Goal: Check status: Check status

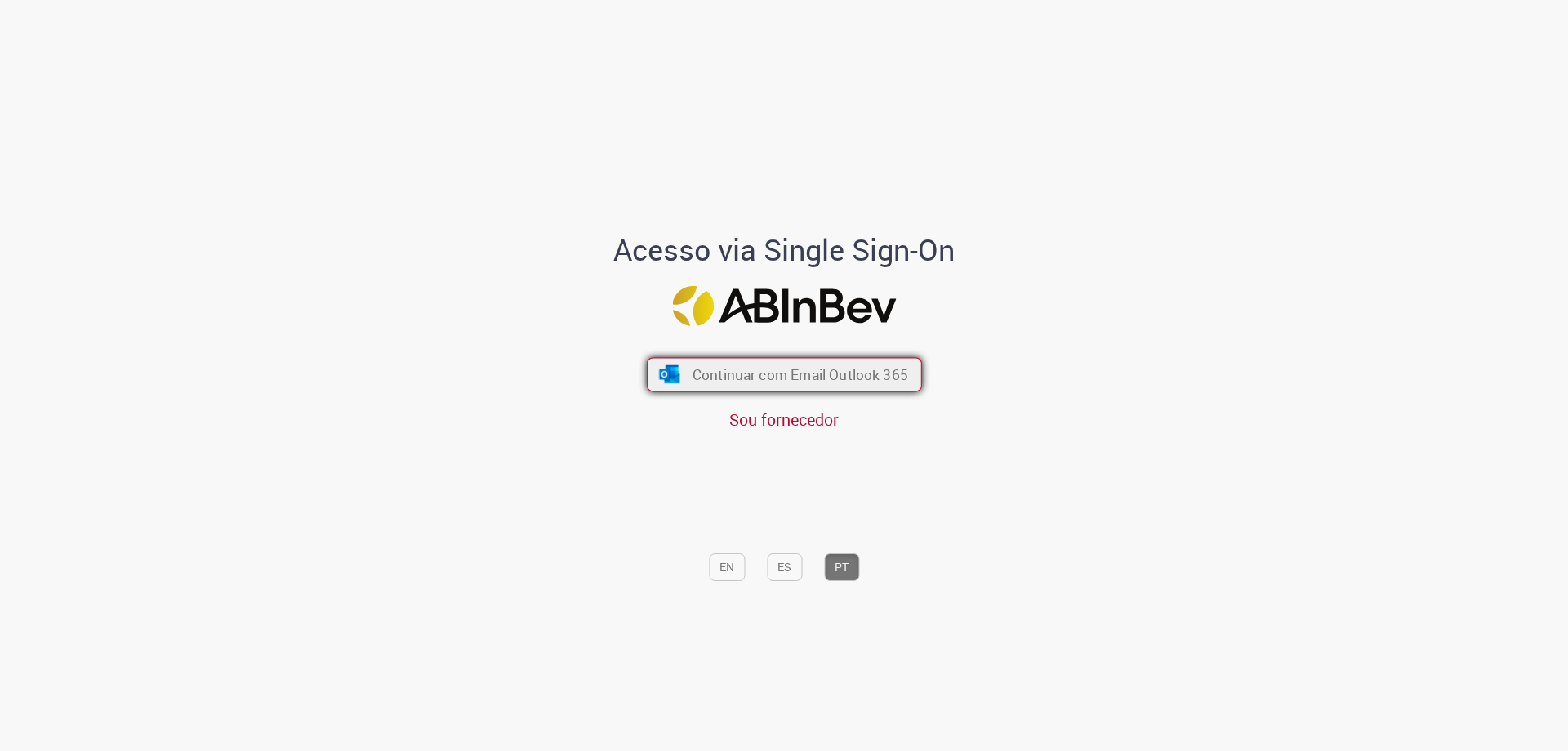
click at [710, 385] on button "Continuar com Email Outlook 365" at bounding box center [784, 375] width 275 height 34
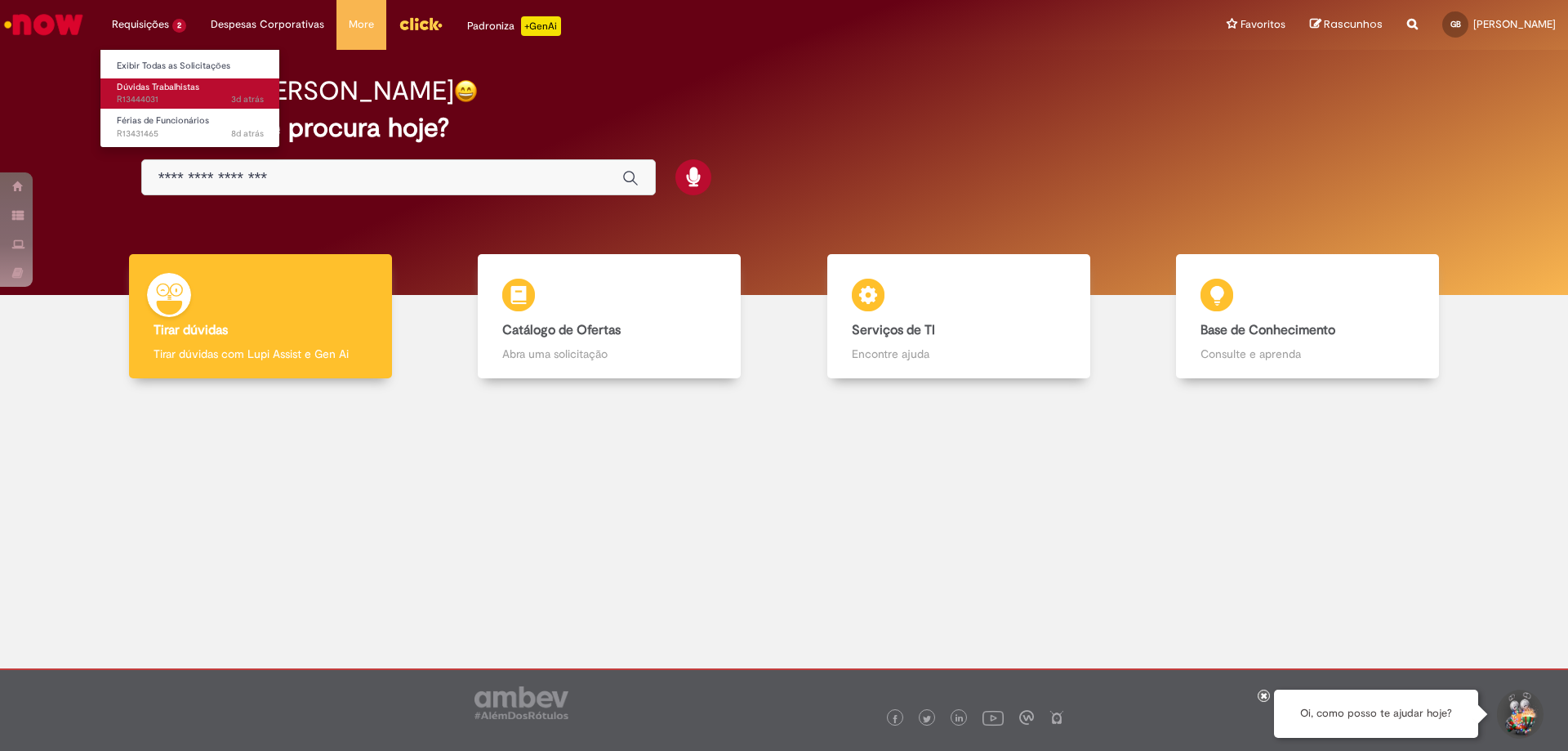
click at [160, 77] on li "Dúvidas Trabalhistas 3d atrás 3 dias atrás R13444031" at bounding box center [190, 91] width 179 height 33
click at [159, 88] on span "Dúvidas Trabalhistas" at bounding box center [158, 86] width 83 height 12
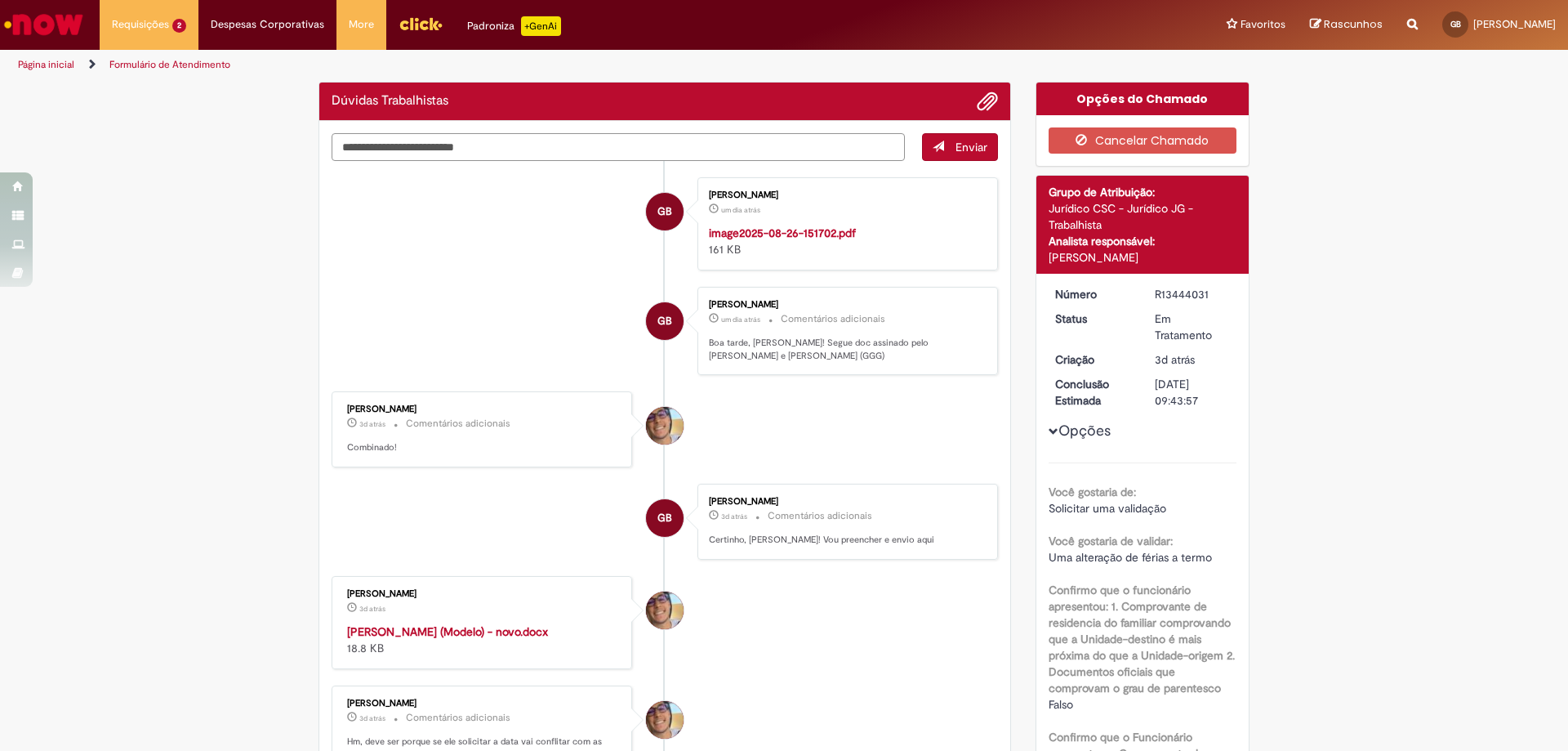
click at [718, 155] on textarea "Digite sua mensagem aqui..." at bounding box center [618, 146] width 573 height 28
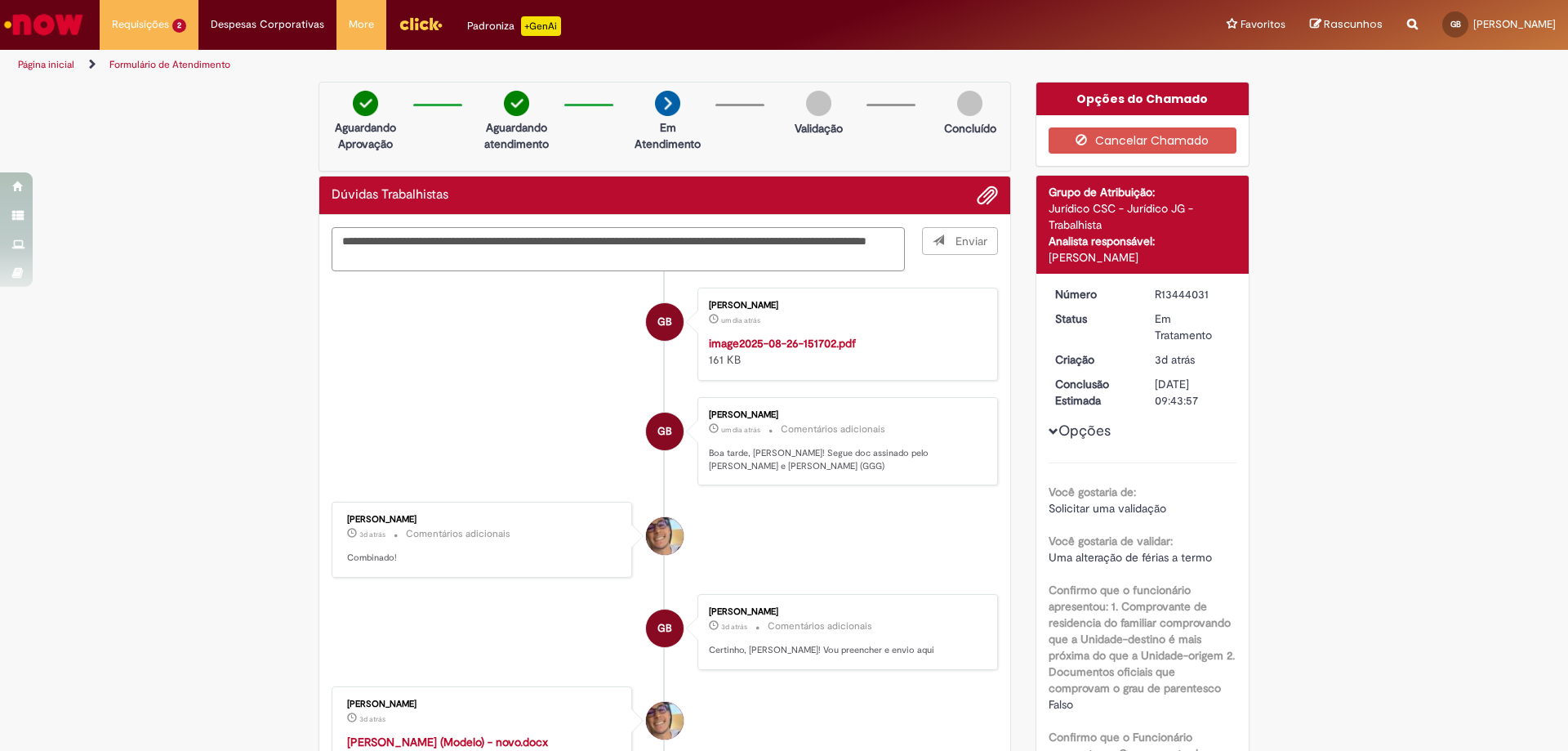
type textarea "**********"
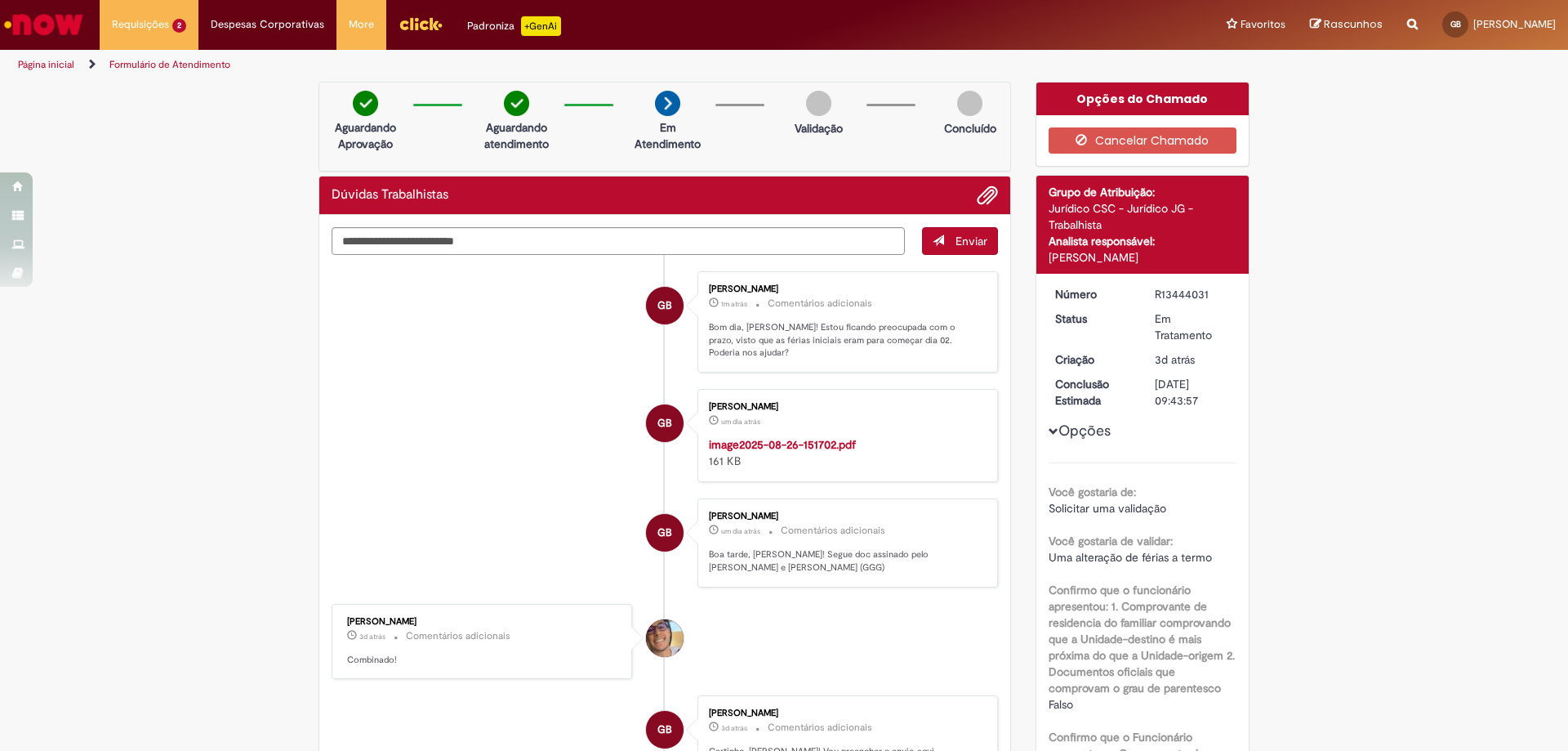
click at [809, 329] on p "Bom dia, [PERSON_NAME]! Estou ficando preocupada com o prazo, visto que as féri…" at bounding box center [845, 340] width 271 height 38
click at [809, 328] on p "Bom dia, [PERSON_NAME]! Estou ficando preocupada com o prazo, visto que as féri…" at bounding box center [845, 340] width 271 height 38
drag, startPoint x: 1036, startPoint y: 180, endPoint x: 944, endPoint y: 149, distance: 97.1
click at [1036, 180] on div "Detalhes do tíquete Grupo de Atribuição: Jurídico CSC - Jurídico JG - Trabalhis…" at bounding box center [1143, 224] width 214 height 98
drag, startPoint x: 1144, startPoint y: 289, endPoint x: 1204, endPoint y: 295, distance: 60.3
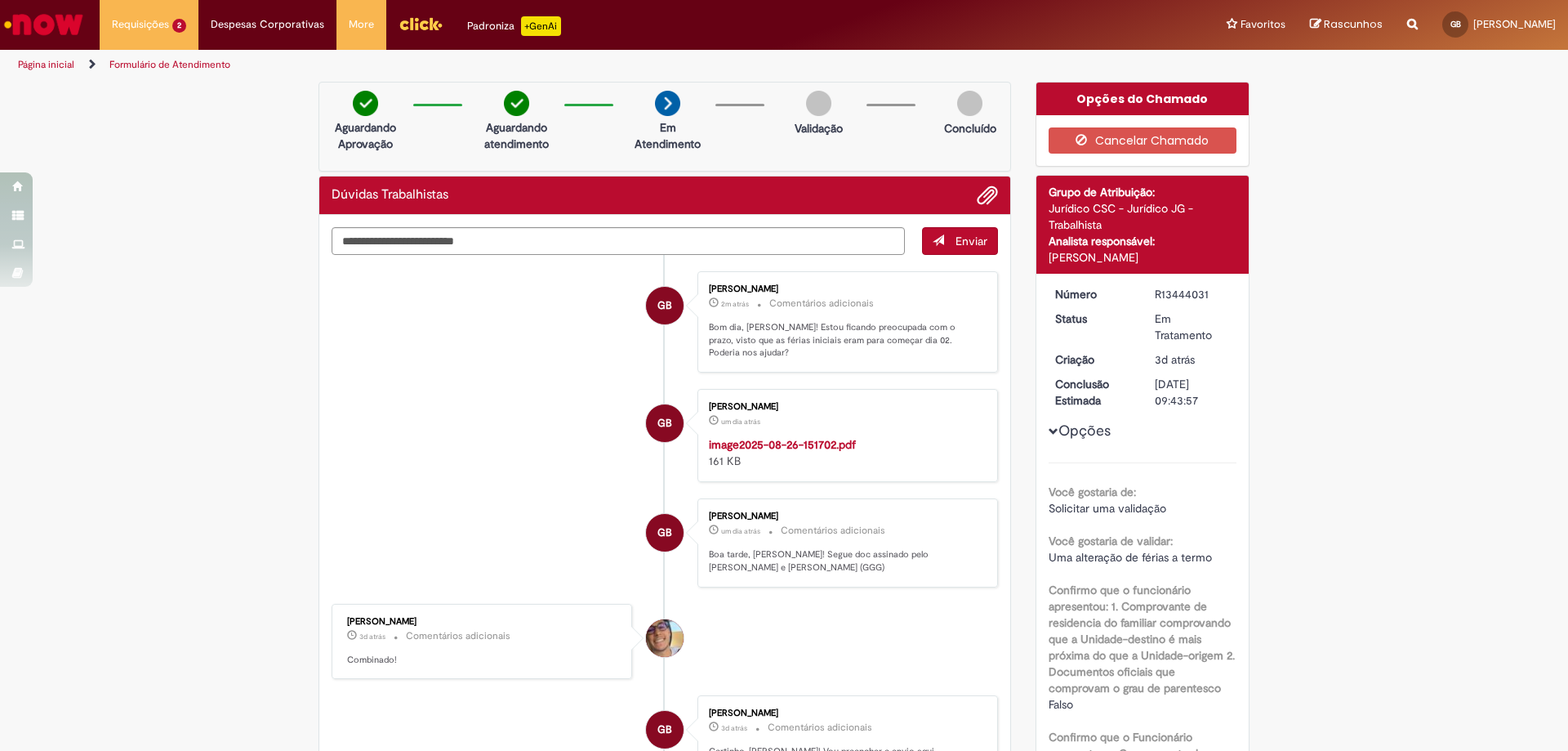
click at [1204, 295] on dd "R13444031" at bounding box center [1193, 293] width 101 height 16
copy div "R13444031"
